Goal: Find specific page/section: Find specific page/section

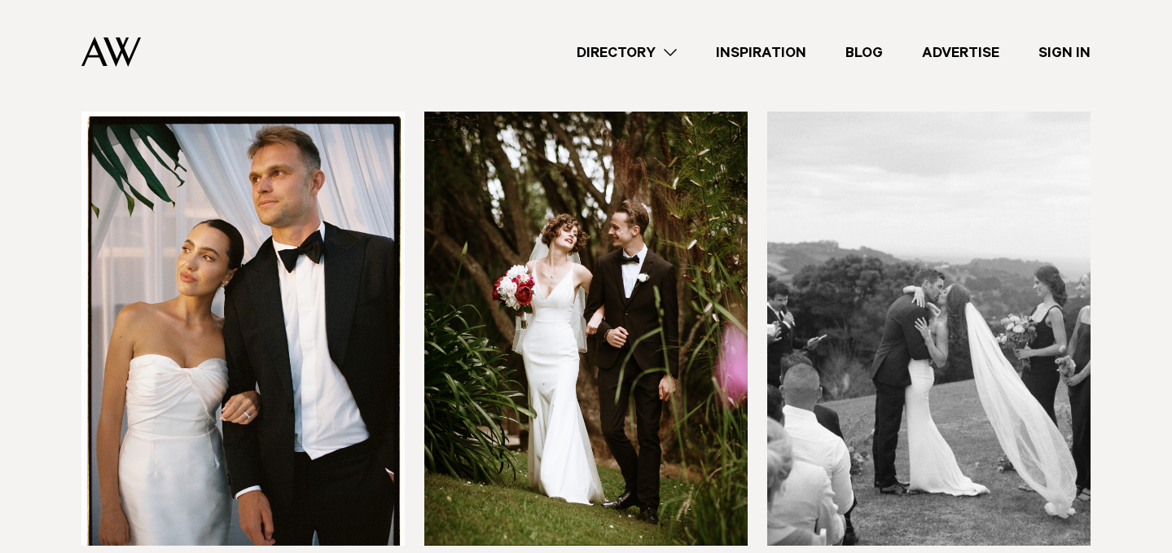
scroll to position [5282, 0]
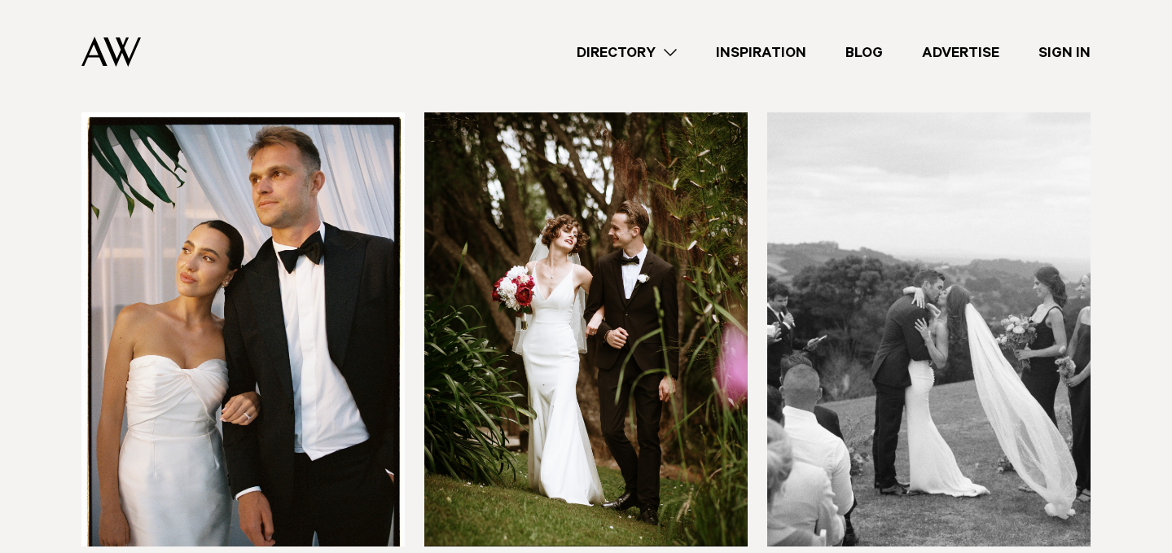
click at [303, 296] on img at bounding box center [242, 329] width 323 height 434
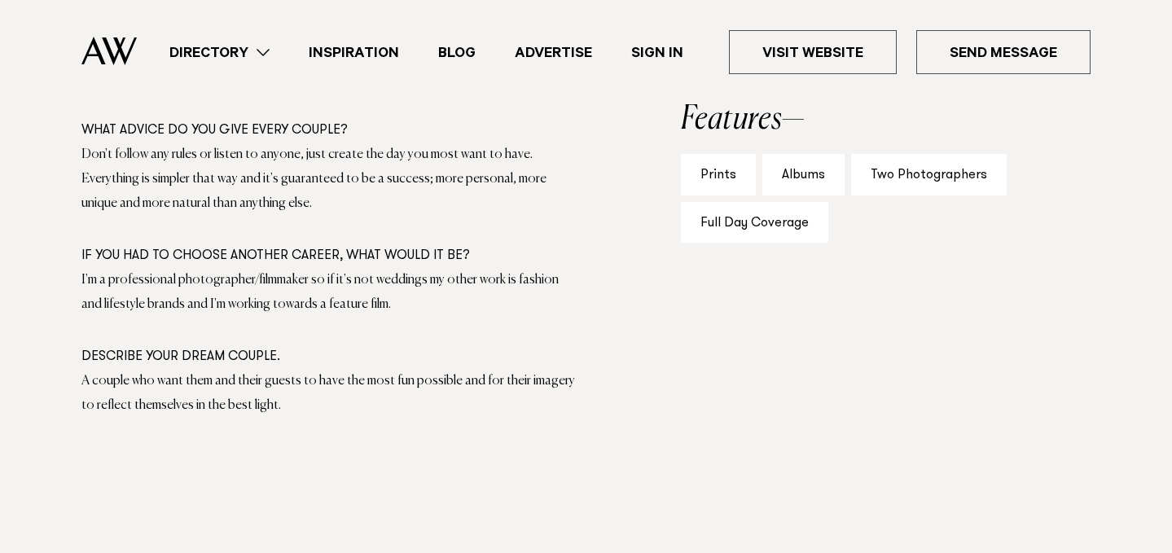
scroll to position [1169, 0]
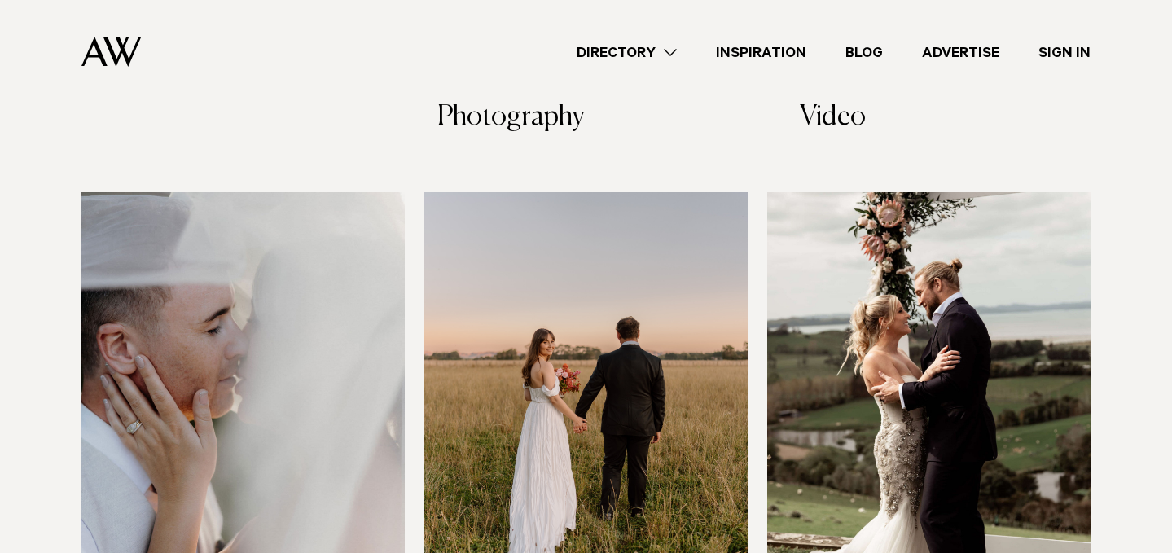
scroll to position [3449, 0]
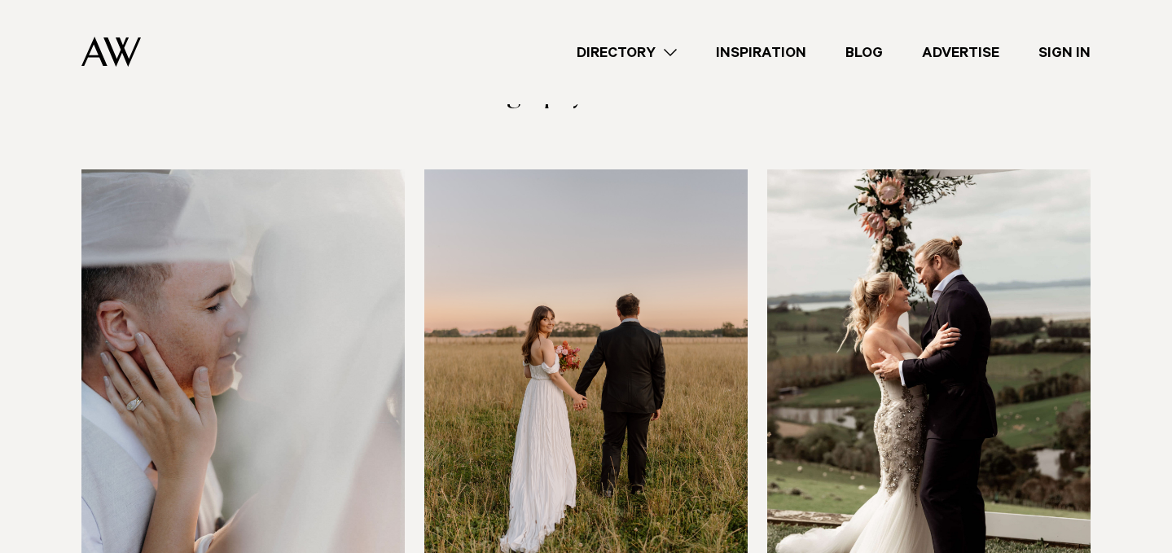
click at [246, 248] on img at bounding box center [242, 386] width 323 height 434
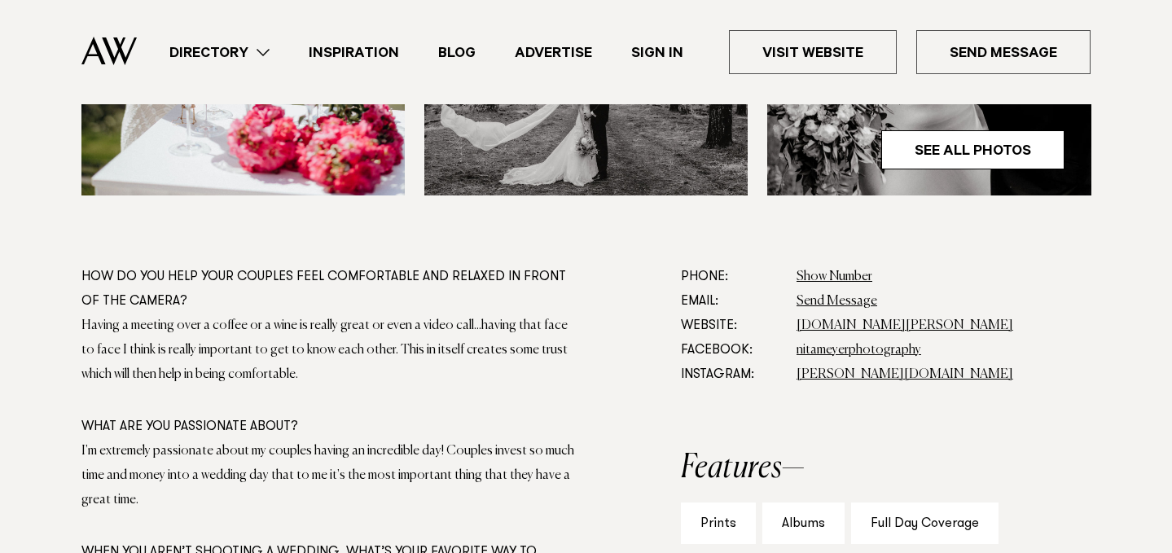
scroll to position [821, 0]
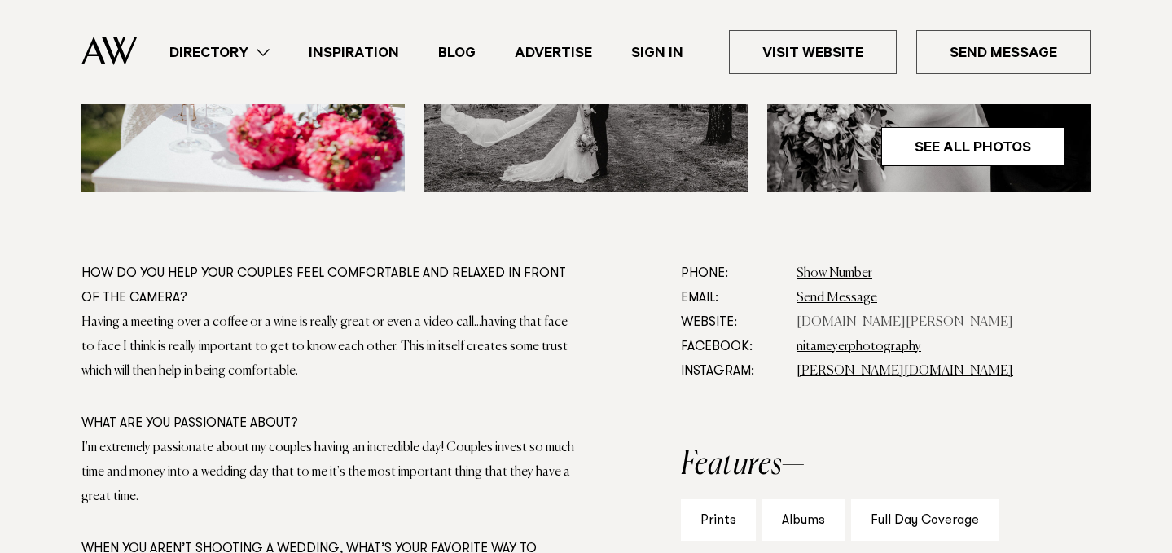
click at [843, 322] on link "www.nita.co.nz" at bounding box center [905, 322] width 217 height 13
